Goal: Navigation & Orientation: Find specific page/section

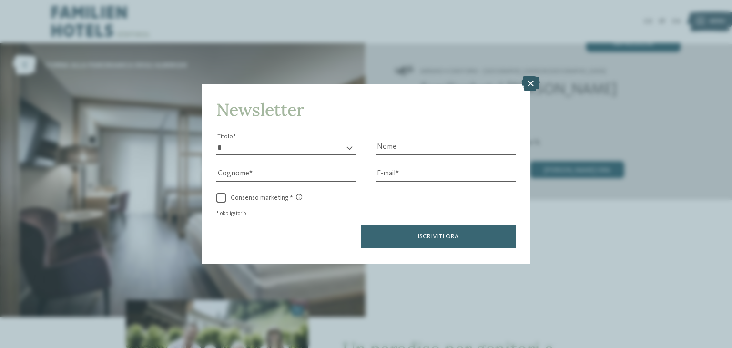
click at [535, 87] on icon at bounding box center [530, 83] width 19 height 15
